Goal: Navigation & Orientation: Find specific page/section

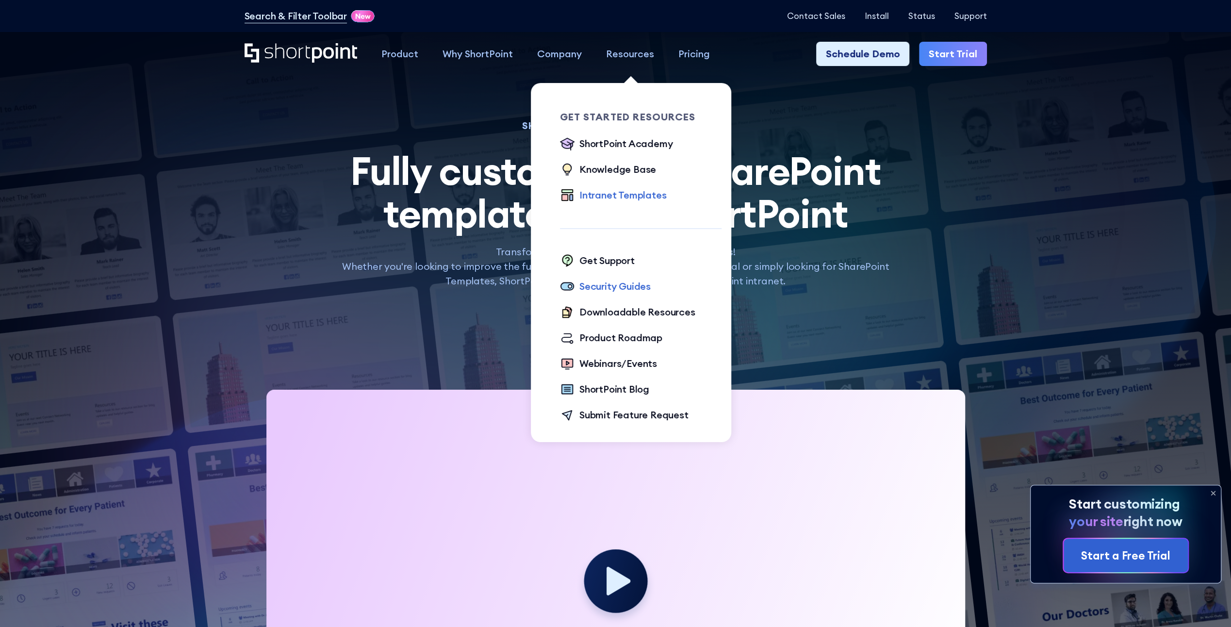
click at [607, 284] on div "Security Guides" at bounding box center [614, 286] width 71 height 15
